Goal: Communication & Community: Ask a question

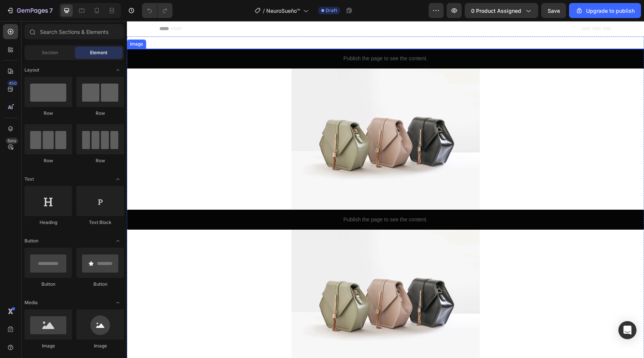
click at [323, 49] on img at bounding box center [385, 49] width 188 height 0
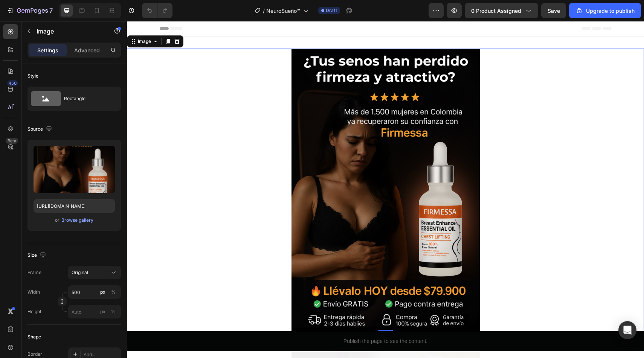
click at [401, 139] on img at bounding box center [385, 190] width 188 height 283
click at [548, 104] on div at bounding box center [385, 190] width 517 height 283
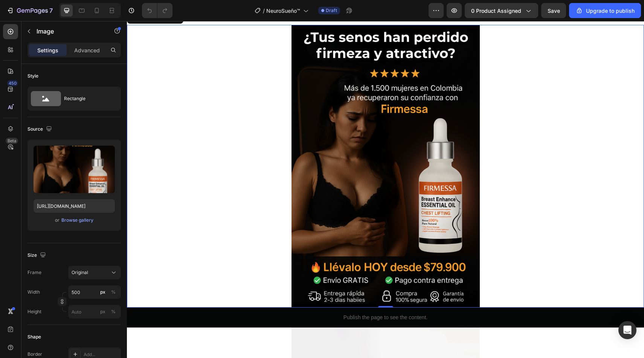
scroll to position [23, 0]
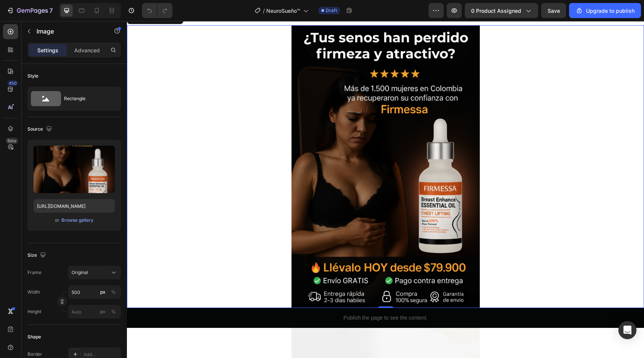
click at [418, 143] on img at bounding box center [385, 166] width 188 height 283
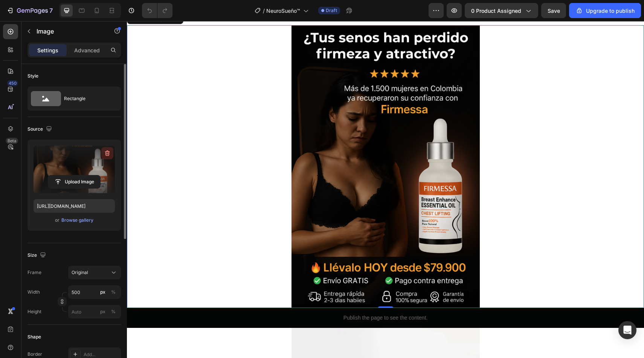
click at [106, 156] on icon "button" at bounding box center [108, 153] width 8 height 8
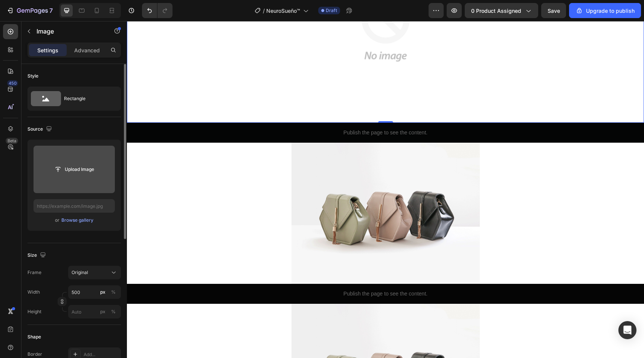
scroll to position [137, 0]
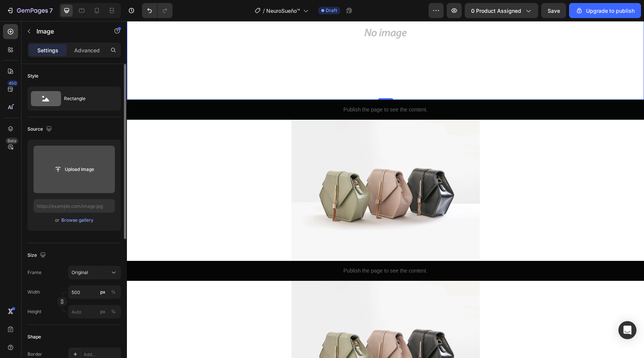
click at [399, 179] on img at bounding box center [385, 190] width 188 height 141
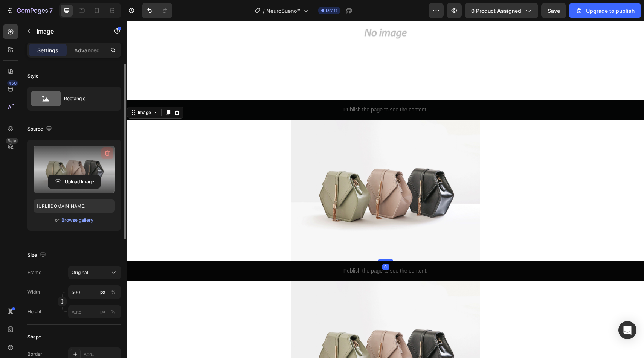
click at [106, 152] on icon "button" at bounding box center [108, 153] width 8 height 8
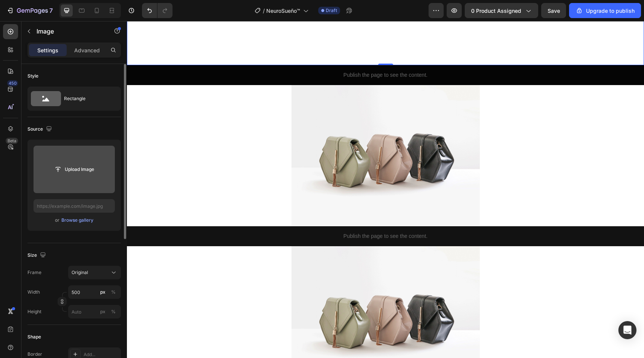
scroll to position [387, 0]
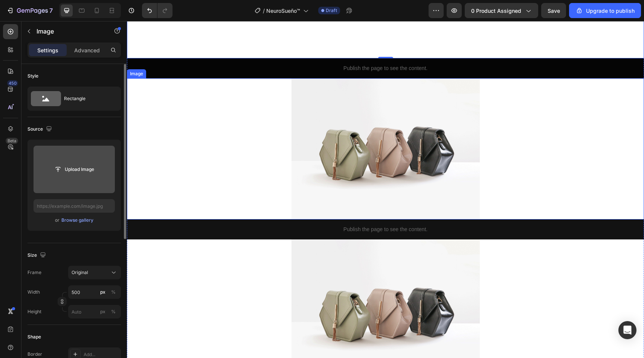
click at [356, 152] on img at bounding box center [385, 148] width 188 height 141
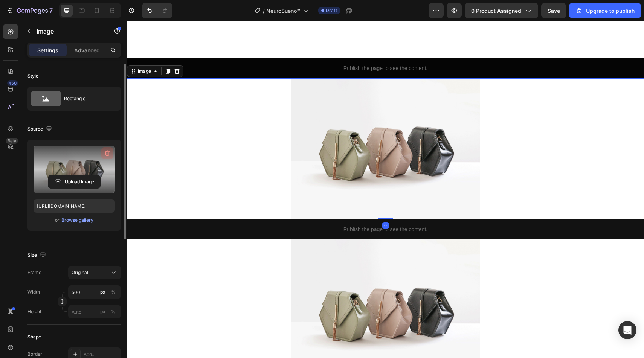
click at [108, 154] on icon "button" at bounding box center [108, 153] width 8 height 8
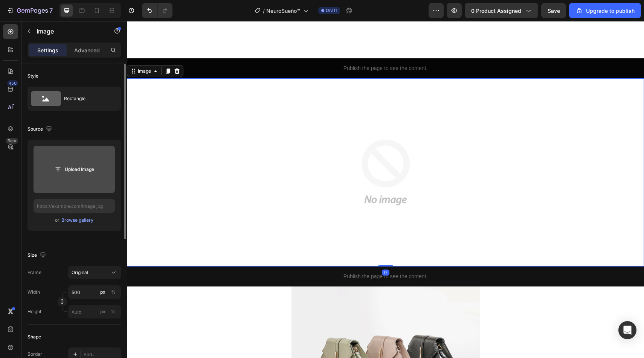
scroll to position [582, 0]
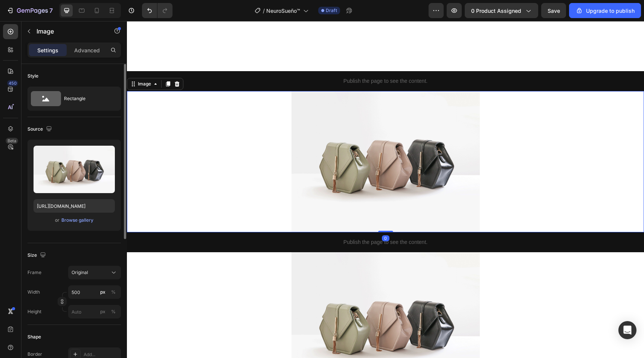
click at [341, 169] on img at bounding box center [385, 161] width 188 height 141
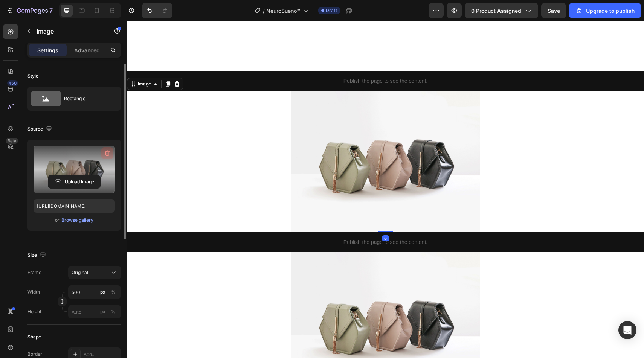
click at [108, 154] on icon "button" at bounding box center [108, 154] width 1 height 2
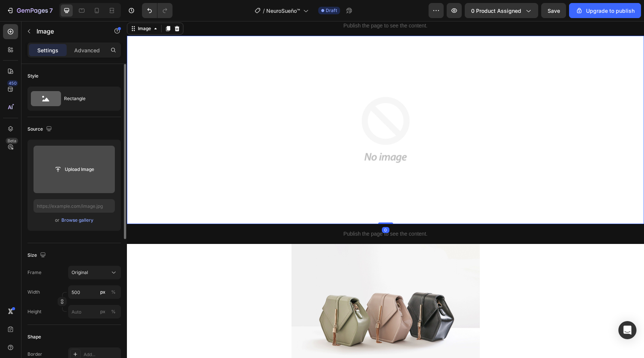
scroll to position [708, 0]
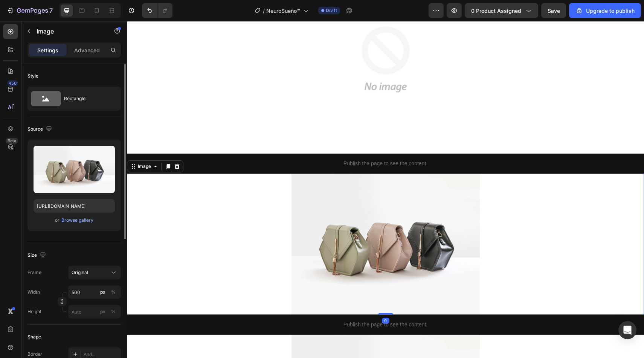
click at [391, 192] on img at bounding box center [385, 244] width 188 height 141
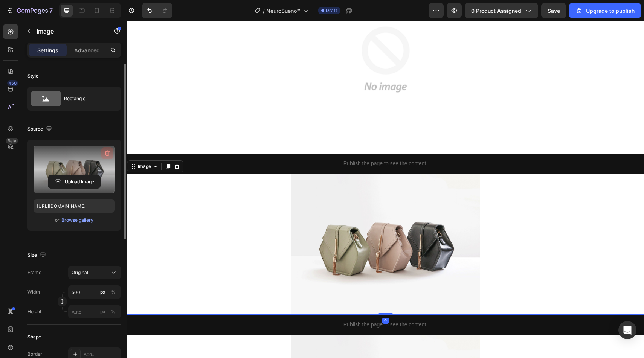
click at [109, 151] on icon "button" at bounding box center [108, 153] width 8 height 8
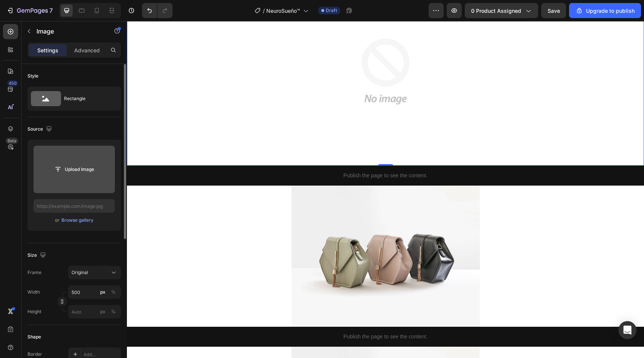
scroll to position [956, 0]
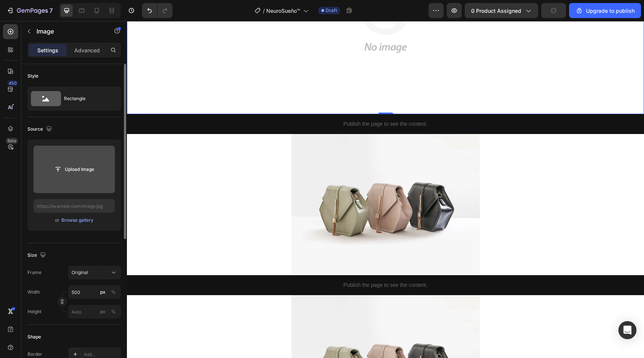
click at [381, 202] on img at bounding box center [385, 204] width 188 height 141
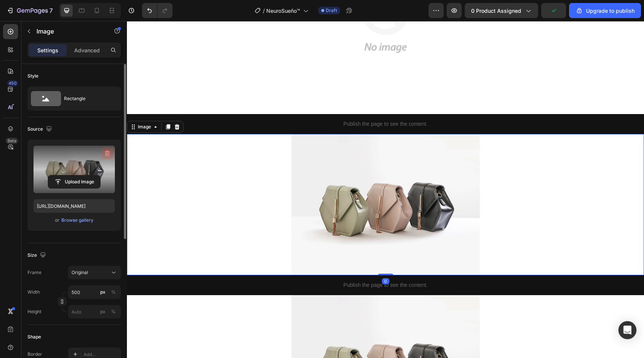
click at [106, 154] on icon "button" at bounding box center [108, 153] width 8 height 8
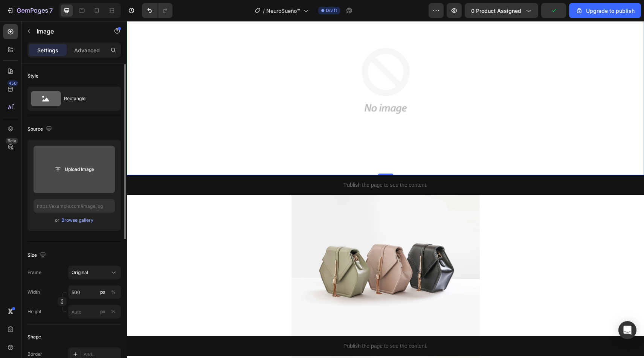
scroll to position [1172, 0]
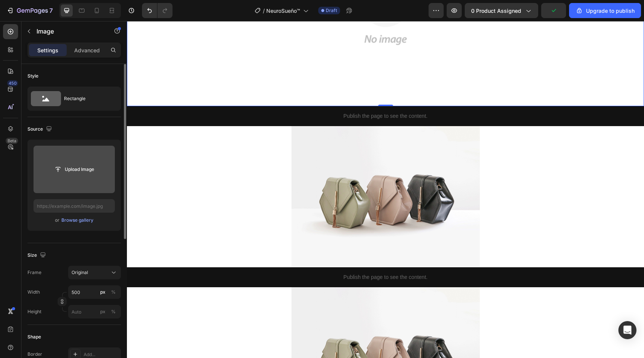
click at [383, 247] on img at bounding box center [385, 196] width 188 height 141
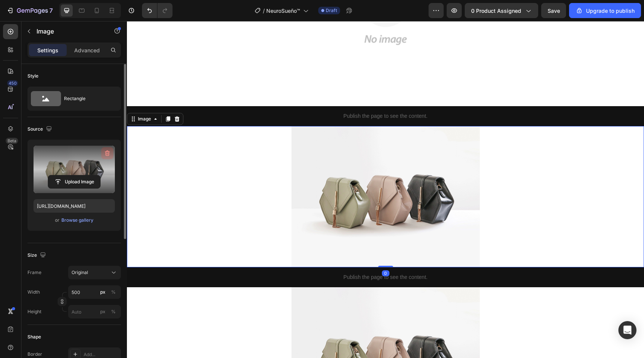
click at [110, 153] on icon "button" at bounding box center [108, 153] width 8 height 8
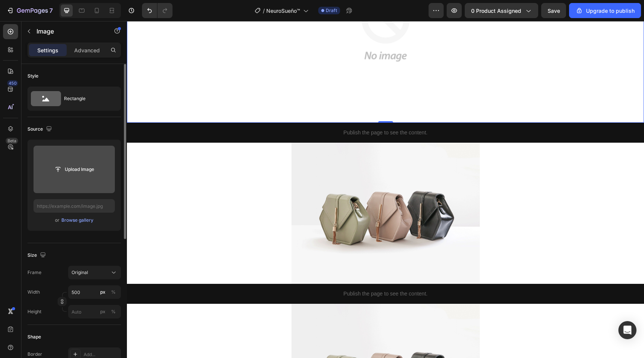
scroll to position [1367, 0]
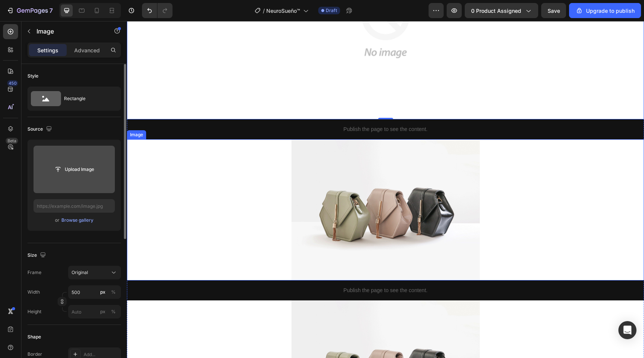
click at [340, 175] on img at bounding box center [385, 209] width 188 height 141
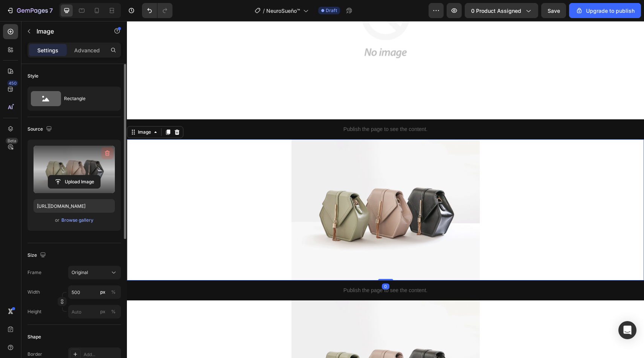
click at [107, 154] on icon "button" at bounding box center [107, 154] width 1 height 2
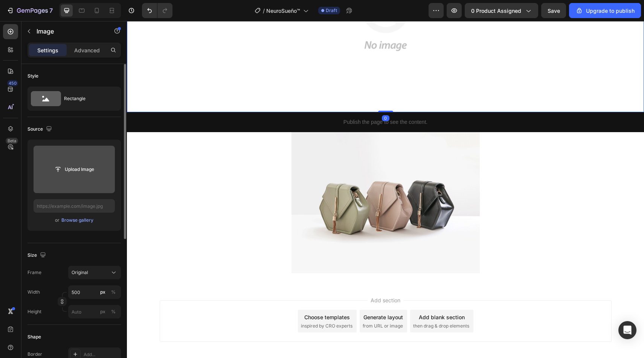
scroll to position [1600, 0]
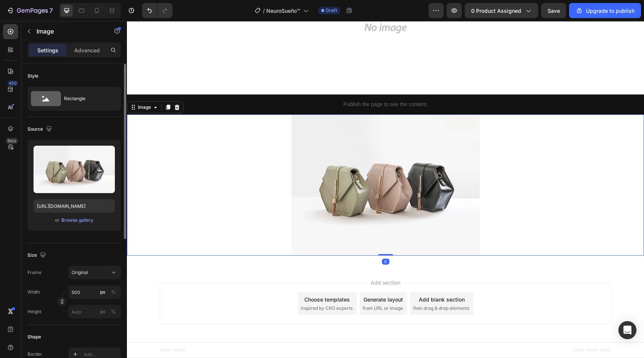
click at [322, 163] on img at bounding box center [385, 184] width 188 height 141
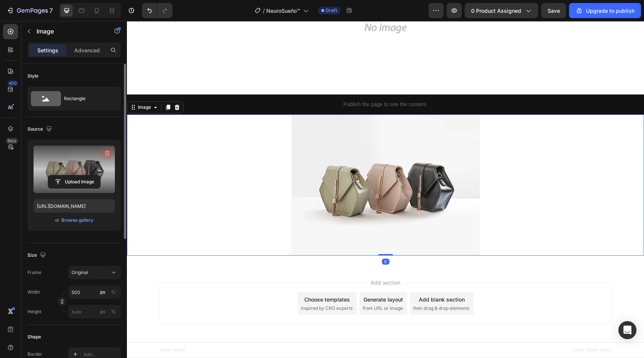
click at [108, 150] on icon "button" at bounding box center [108, 153] width 8 height 8
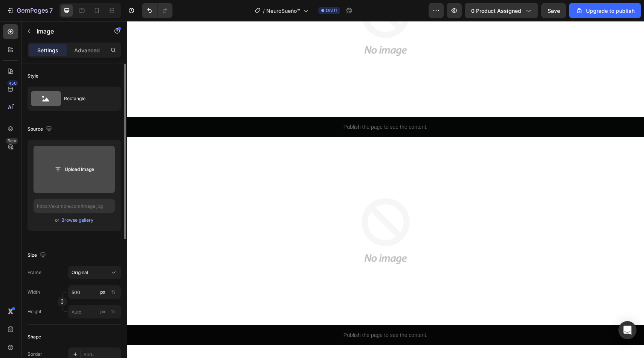
scroll to position [0, 0]
